Goal: Find specific page/section: Find specific page/section

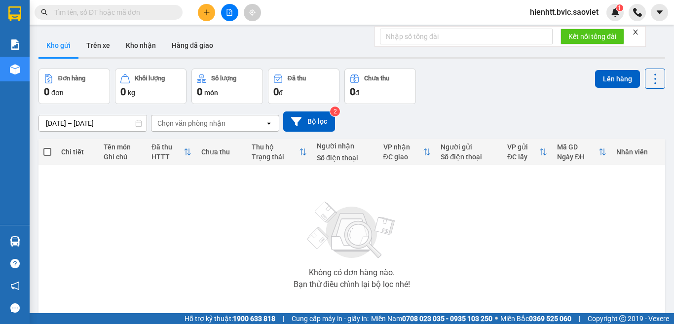
click at [636, 32] on icon "close" at bounding box center [635, 32] width 5 height 5
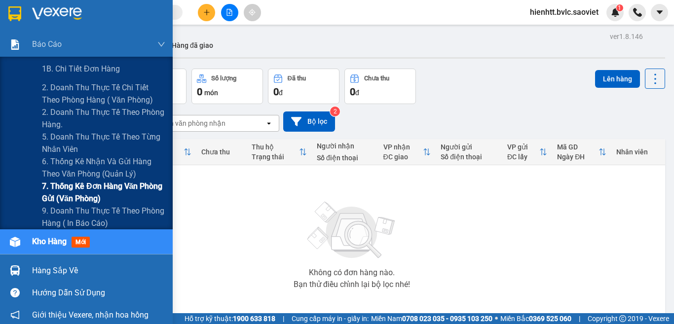
click at [63, 185] on span "7. Thống kê đơn hàng văn phòng gửi (văn phòng)" at bounding box center [103, 192] width 123 height 25
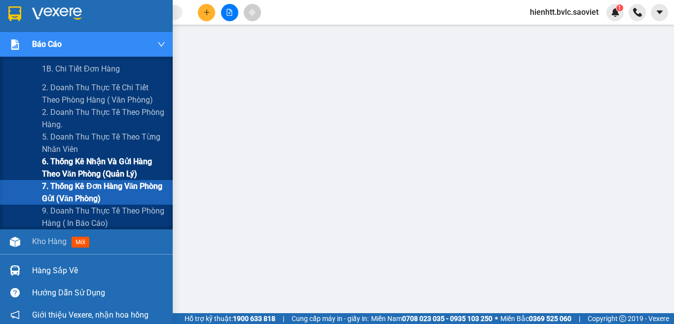
click at [57, 161] on span "6. Thống kê nhận và gửi hàng theo văn phòng (quản lý)" at bounding box center [103, 167] width 123 height 25
